Goal: Task Accomplishment & Management: Use online tool/utility

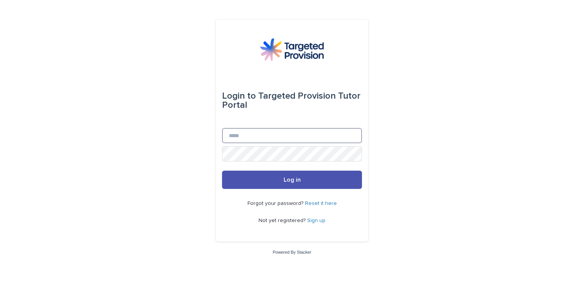
click at [248, 139] on input "Email" at bounding box center [292, 135] width 140 height 15
type input "**********"
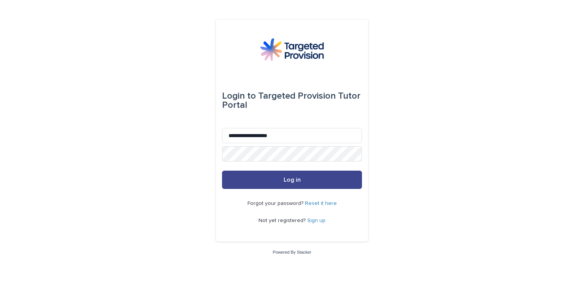
click at [291, 182] on span "Log in" at bounding box center [292, 180] width 17 height 6
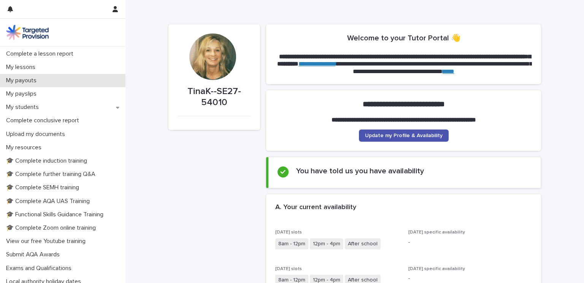
scroll to position [92, 0]
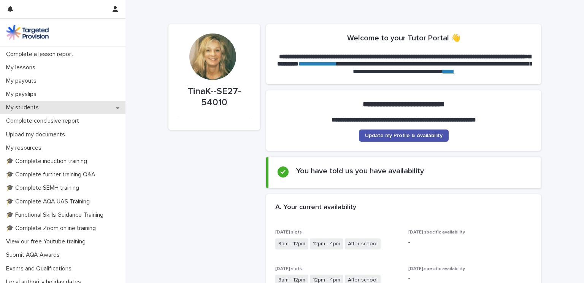
click at [65, 111] on div "My students" at bounding box center [63, 107] width 126 height 13
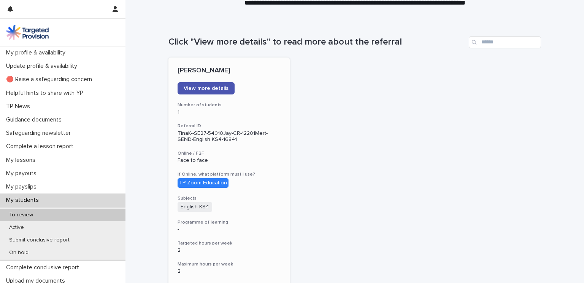
scroll to position [55, 0]
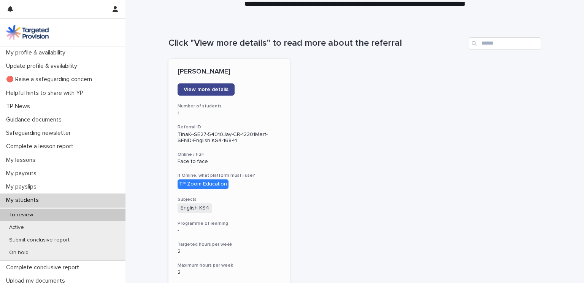
click at [222, 92] on link "View more details" at bounding box center [206, 89] width 57 height 12
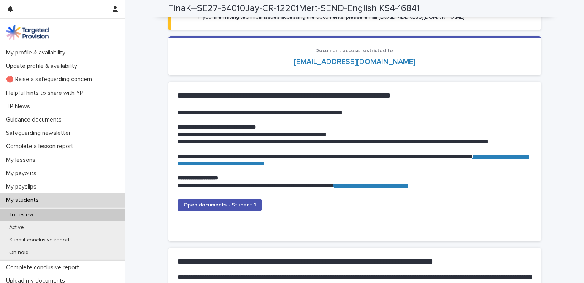
scroll to position [684, 0]
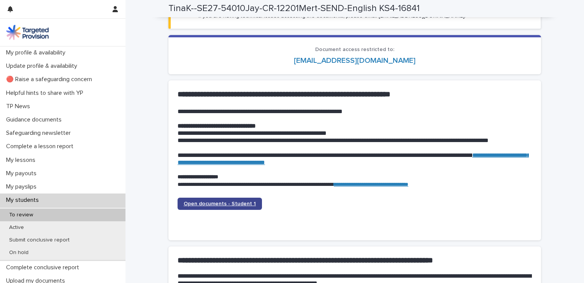
click at [226, 205] on span "Open documents - Student 1" at bounding box center [220, 203] width 72 height 5
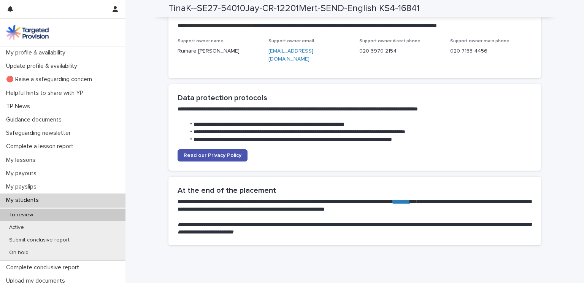
scroll to position [1885, 0]
